Goal: Task Accomplishment & Management: Manage account settings

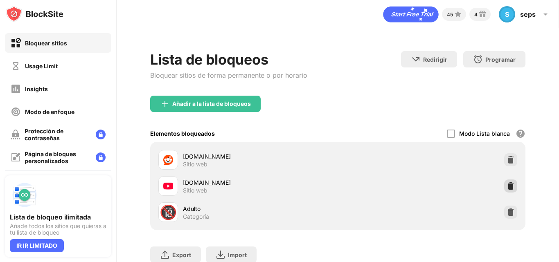
drag, startPoint x: 498, startPoint y: 184, endPoint x: 502, endPoint y: 186, distance: 4.7
click at [504, 185] on div at bounding box center [510, 185] width 13 height 13
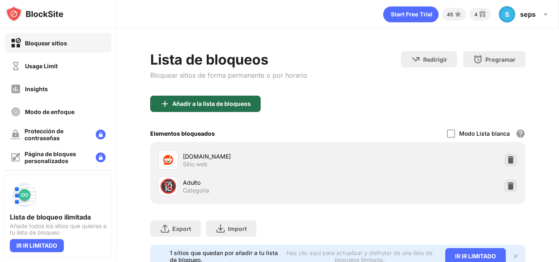
click at [196, 104] on div "Añadir a la lista de bloqueos" at bounding box center [211, 104] width 79 height 7
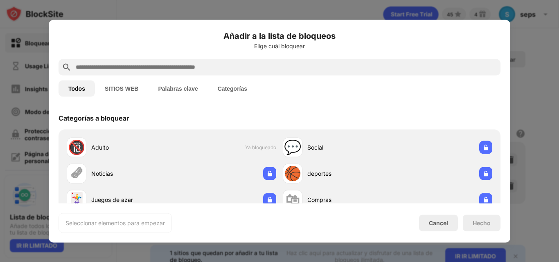
click at [197, 72] on div at bounding box center [279, 67] width 442 height 16
click at [191, 70] on input "text" at bounding box center [286, 67] width 422 height 10
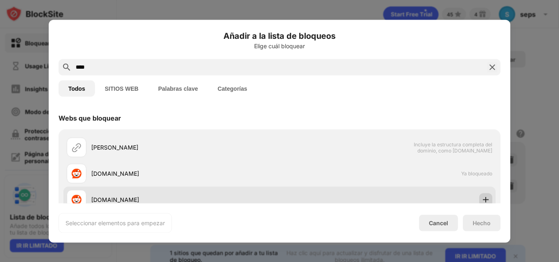
type input "****"
click at [481, 201] on img at bounding box center [485, 199] width 8 height 8
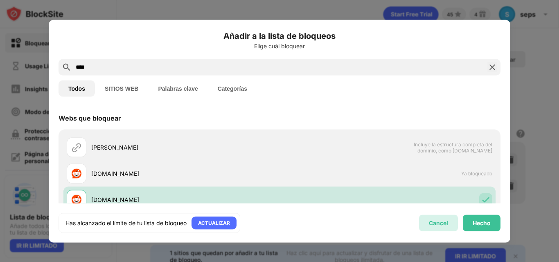
click at [440, 228] on div "Cancel" at bounding box center [438, 223] width 39 height 16
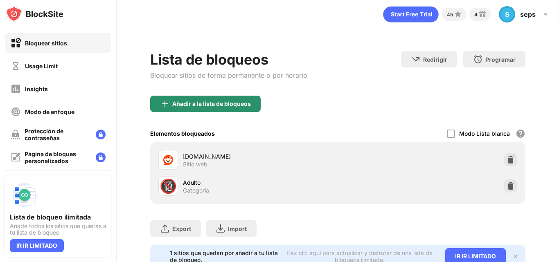
click at [189, 106] on div "Añadir a la lista de bloqueos" at bounding box center [211, 104] width 79 height 7
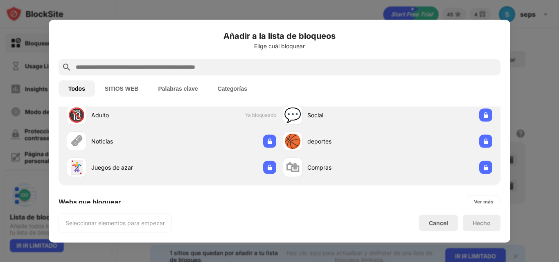
scroll to position [82, 0]
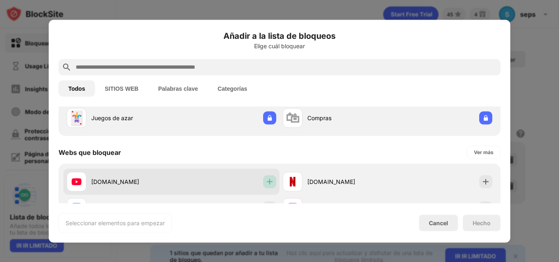
click at [273, 179] on div at bounding box center [269, 181] width 13 height 13
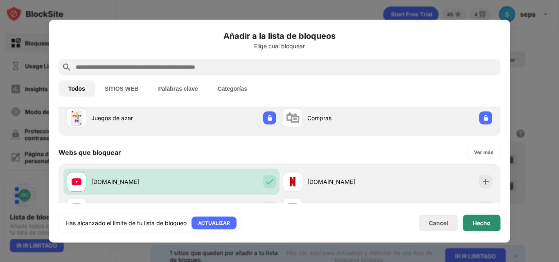
click at [489, 221] on div "Hecho" at bounding box center [481, 223] width 18 height 7
